Goal: Go to known website: Access a specific website the user already knows

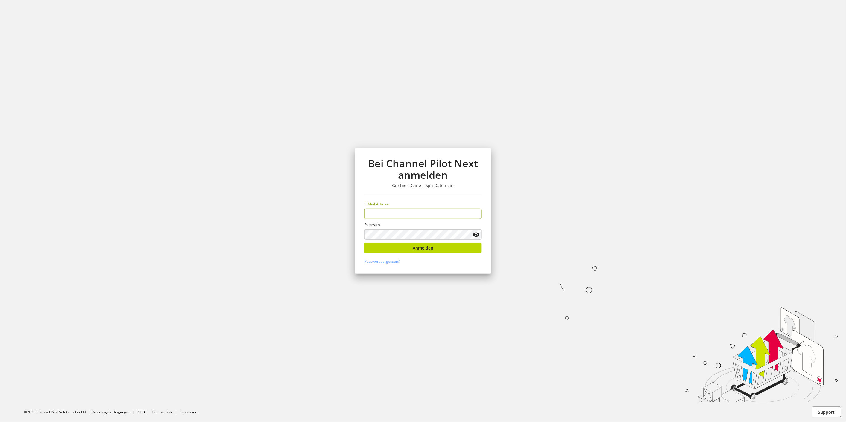
click at [397, 214] on input "email" at bounding box center [422, 214] width 117 height 10
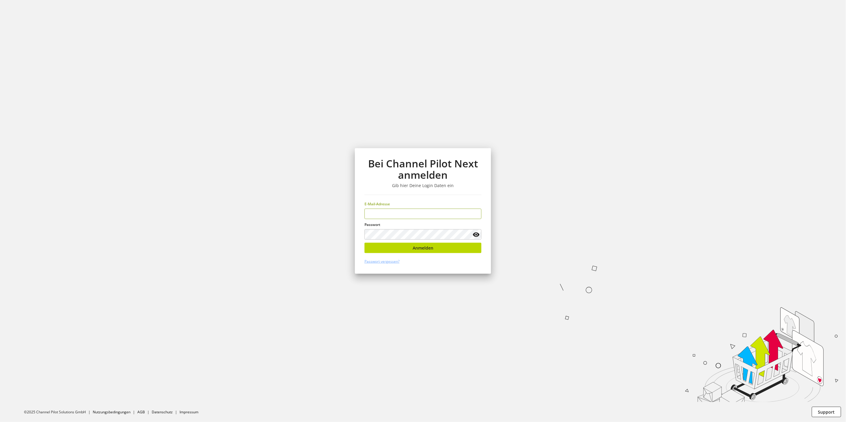
click at [396, 213] on input "email" at bounding box center [422, 214] width 117 height 10
click at [395, 213] on input "email" at bounding box center [422, 214] width 117 height 10
click at [394, 214] on input "email" at bounding box center [422, 214] width 117 height 10
